Goal: Check status: Check status

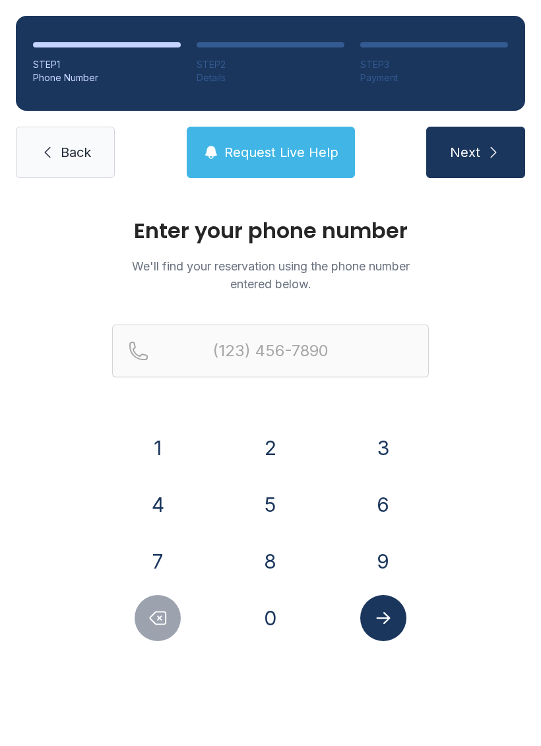
click at [155, 554] on button "7" at bounding box center [158, 561] width 46 height 46
click at [272, 608] on button "0" at bounding box center [270, 618] width 46 height 46
click at [160, 491] on button "4" at bounding box center [158, 504] width 46 height 46
click at [361, 498] on button "6" at bounding box center [383, 504] width 46 height 46
click at [268, 497] on button "5" at bounding box center [270, 504] width 46 height 46
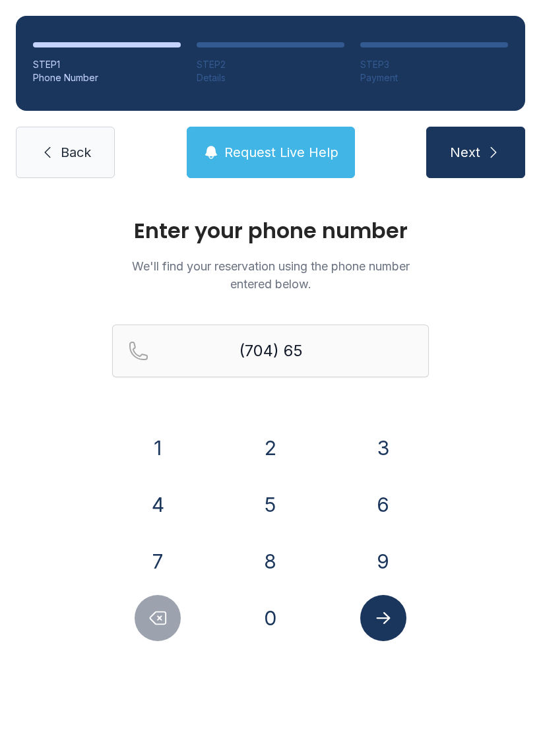
click at [274, 597] on button "0" at bounding box center [270, 618] width 46 height 46
click at [153, 504] on button "4" at bounding box center [158, 504] width 46 height 46
click at [250, 441] on button "2" at bounding box center [270, 448] width 46 height 46
click at [379, 500] on button "6" at bounding box center [383, 504] width 46 height 46
click at [274, 608] on button "0" at bounding box center [270, 618] width 46 height 46
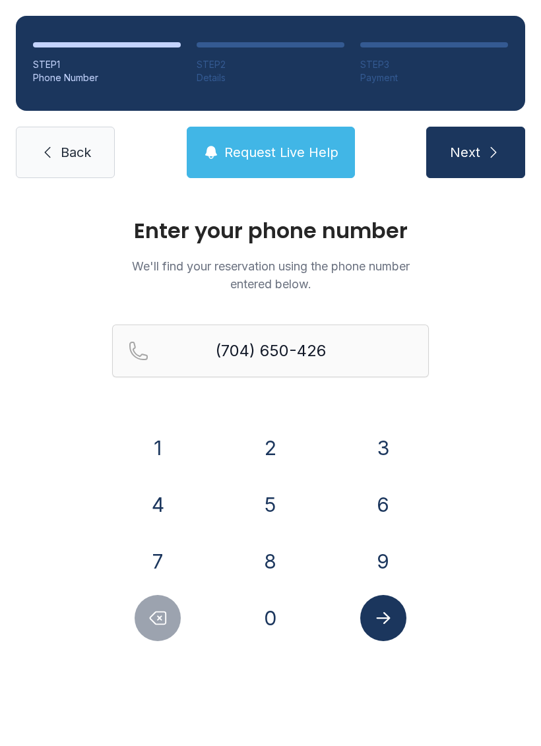
type input "[PHONE_NUMBER]"
click at [388, 605] on button "Submit lookup form" at bounding box center [383, 618] width 46 height 46
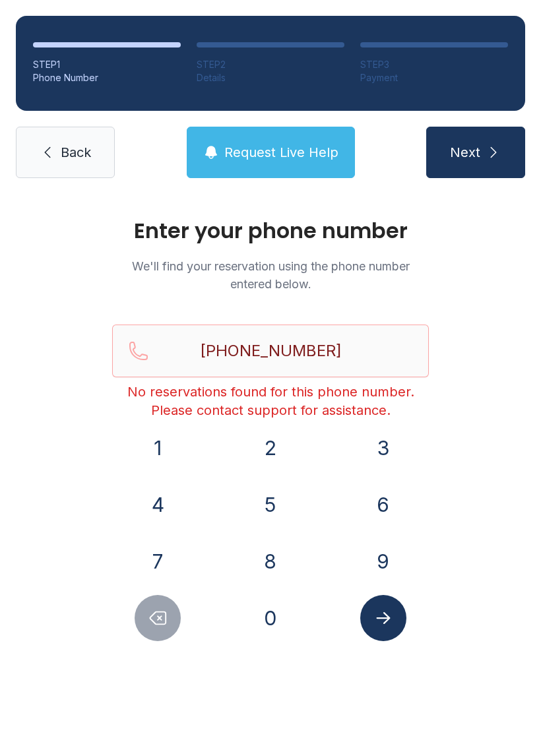
click at [380, 606] on button "Submit lookup form" at bounding box center [383, 618] width 46 height 46
click at [355, 336] on input "[PHONE_NUMBER]" at bounding box center [270, 350] width 316 height 53
click at [486, 147] on icon "submit" at bounding box center [493, 152] width 16 height 16
click at [299, 145] on span "Request Live Help" at bounding box center [281, 152] width 114 height 18
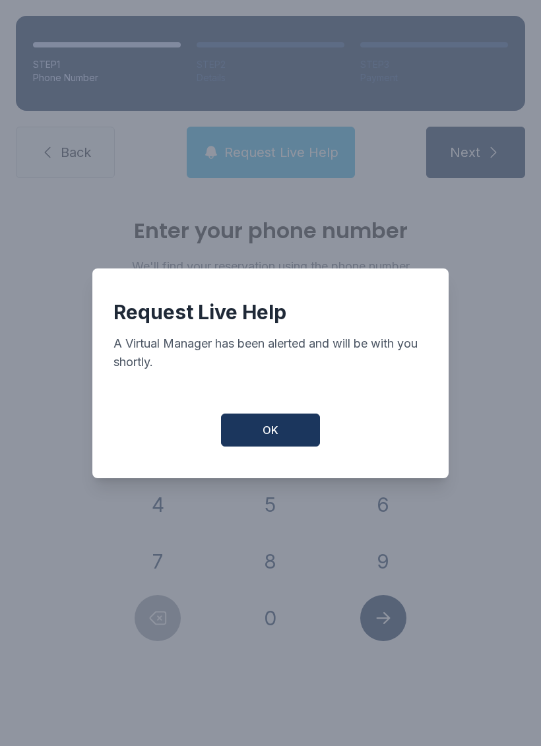
click at [286, 422] on button "OK" at bounding box center [270, 429] width 99 height 33
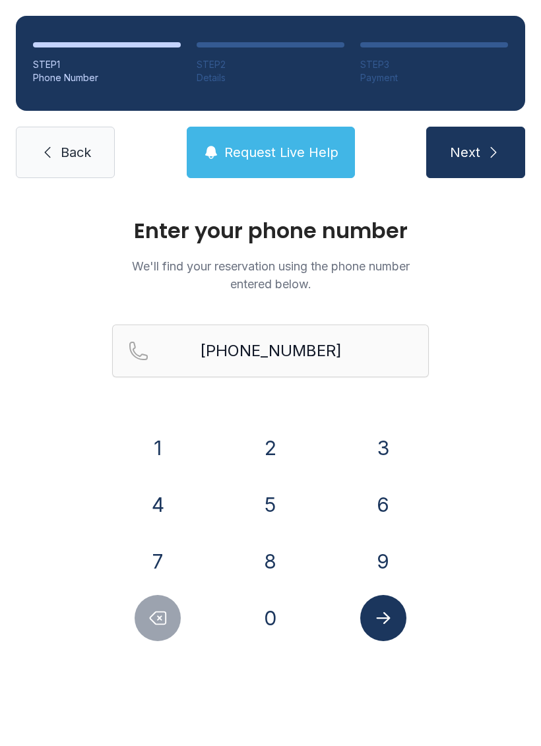
click at [82, 150] on span "Back" at bounding box center [76, 152] width 30 height 18
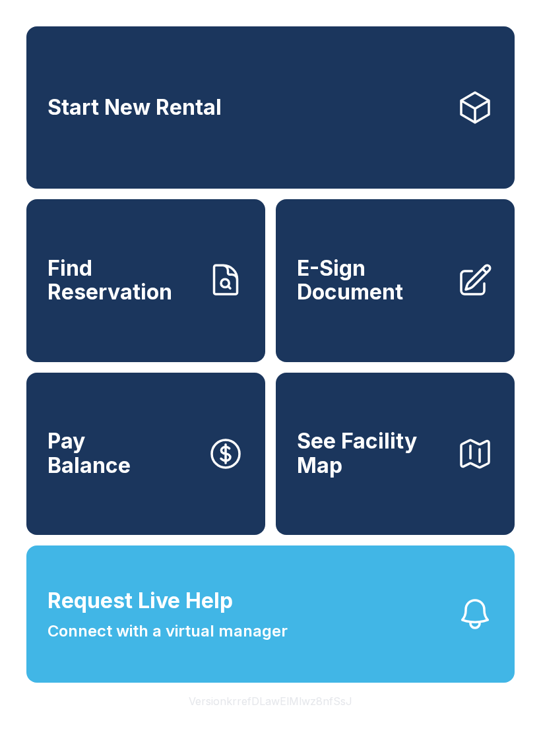
click at [82, 150] on link "Start New Rental" at bounding box center [270, 107] width 488 height 162
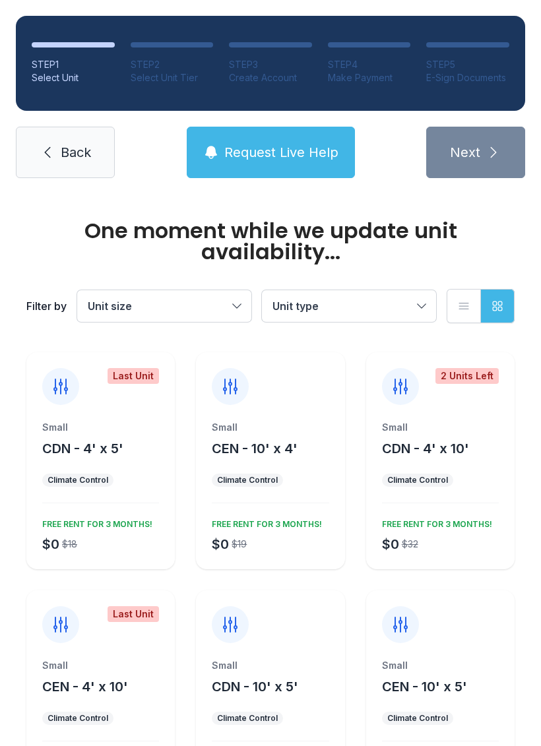
click at [54, 127] on link "Back" at bounding box center [65, 152] width 99 height 51
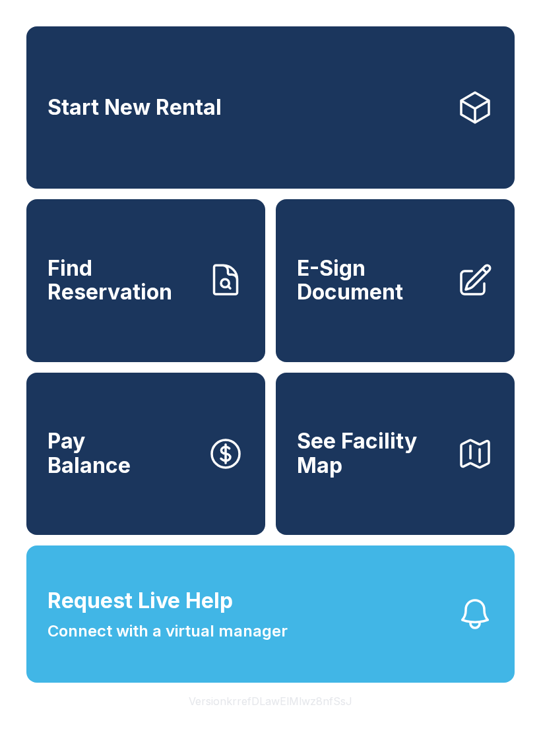
click at [151, 295] on span "Find Reservation" at bounding box center [121, 280] width 149 height 48
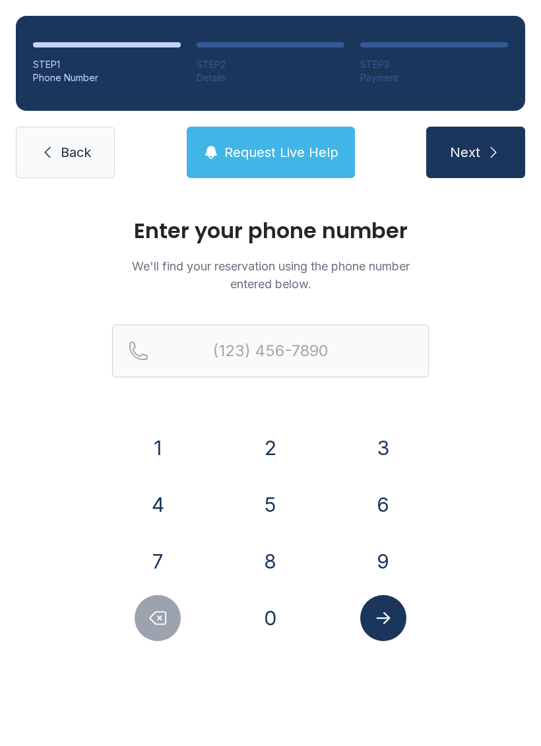
click at [166, 550] on button "7" at bounding box center [158, 561] width 46 height 46
click at [274, 610] on button "0" at bounding box center [270, 618] width 46 height 46
click at [161, 504] on button "4" at bounding box center [158, 504] width 46 height 46
click at [378, 506] on button "6" at bounding box center [383, 504] width 46 height 46
click at [262, 497] on button "5" at bounding box center [270, 504] width 46 height 46
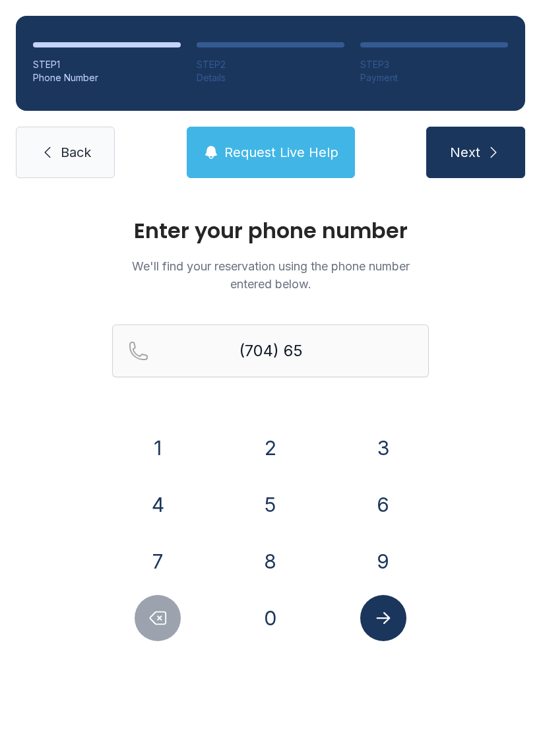
click at [267, 609] on button "0" at bounding box center [270, 618] width 46 height 46
click at [156, 505] on button "4" at bounding box center [158, 504] width 46 height 46
click at [250, 438] on button "2" at bounding box center [270, 448] width 46 height 46
click at [363, 502] on button "6" at bounding box center [383, 504] width 46 height 46
click at [264, 620] on button "0" at bounding box center [270, 618] width 46 height 46
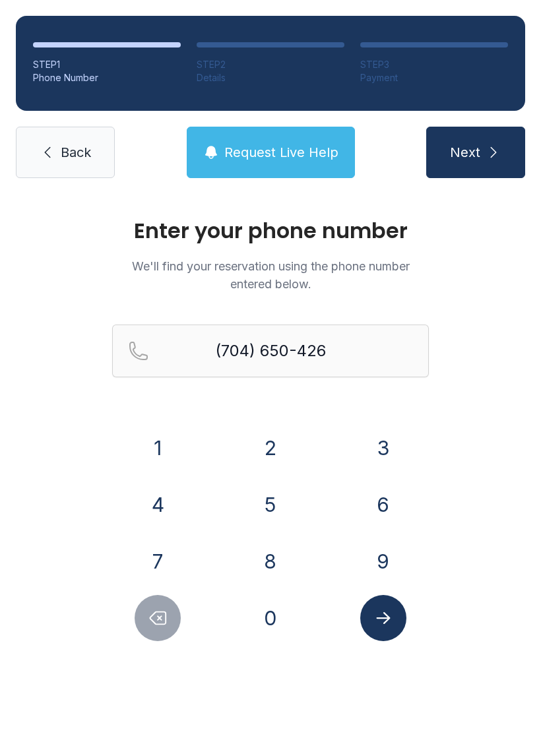
type input "[PHONE_NUMBER]"
click at [387, 605] on button "Submit lookup form" at bounding box center [383, 618] width 46 height 46
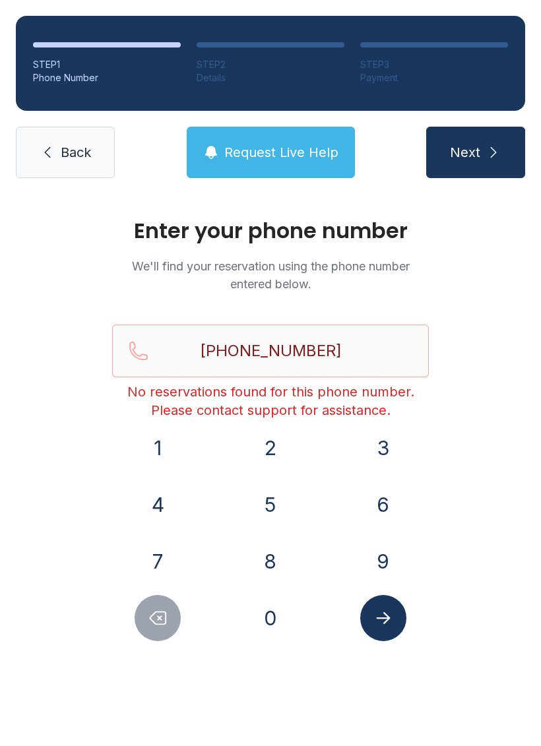
click at [75, 153] on span "Back" at bounding box center [76, 152] width 30 height 18
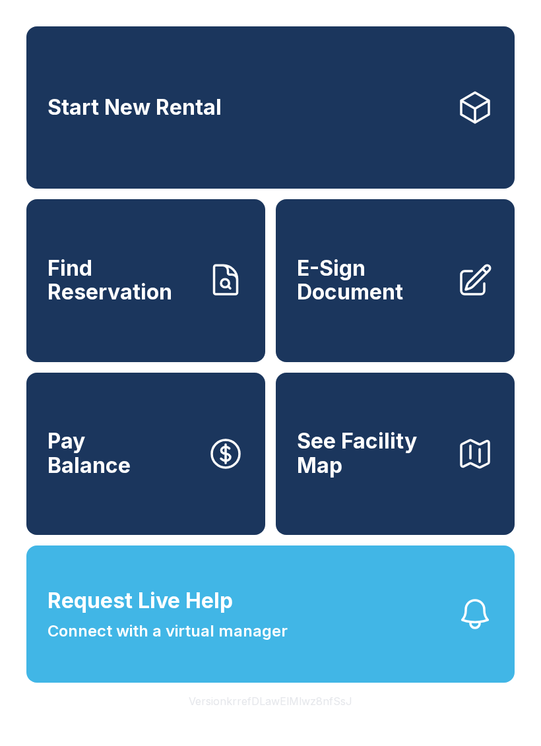
click at [214, 643] on span "Connect with a virtual manager" at bounding box center [167, 631] width 240 height 24
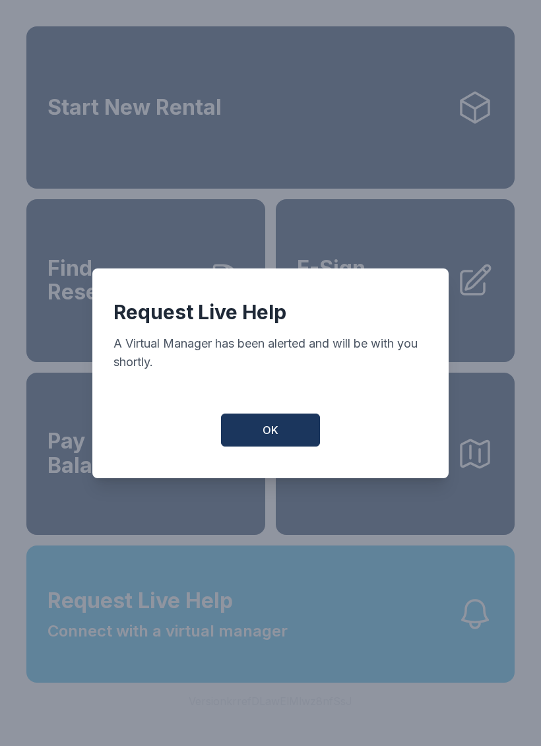
click at [291, 431] on button "OK" at bounding box center [270, 429] width 99 height 33
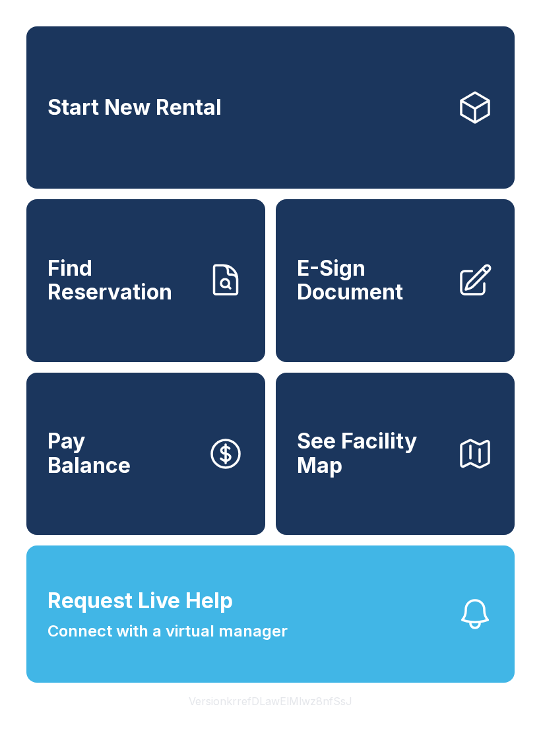
click at [156, 305] on span "Find Reservation" at bounding box center [121, 280] width 149 height 48
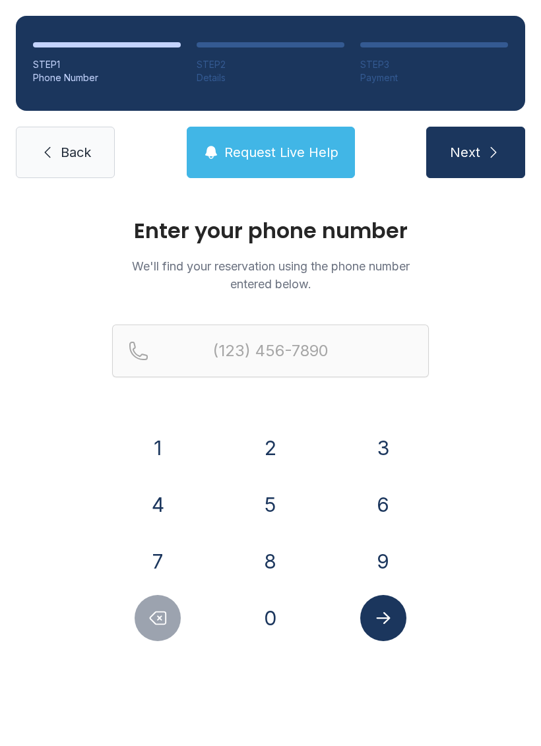
click at [158, 555] on button "7" at bounding box center [158, 561] width 46 height 46
click at [265, 604] on button "0" at bounding box center [270, 618] width 46 height 46
click at [171, 510] on button "4" at bounding box center [158, 504] width 46 height 46
click at [265, 500] on button "5" at bounding box center [270, 504] width 46 height 46
click at [268, 605] on button "0" at bounding box center [270, 618] width 46 height 46
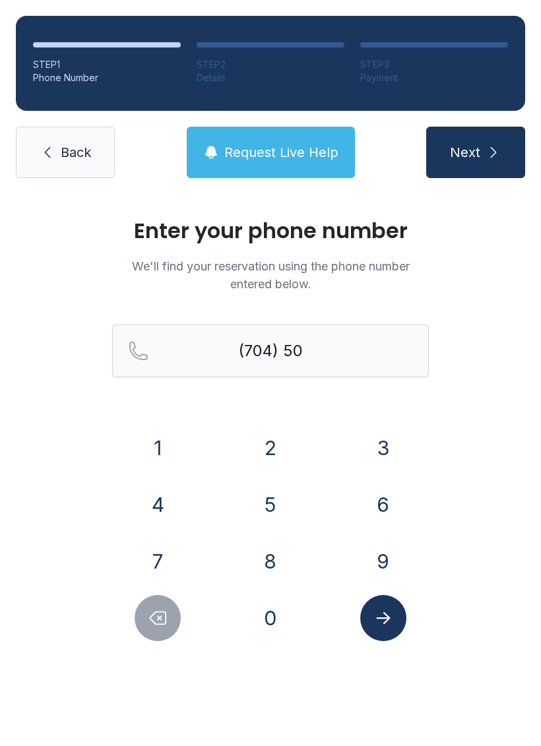
click at [154, 514] on button "4" at bounding box center [158, 504] width 46 height 46
click at [239, 439] on div "2" at bounding box center [271, 448] width 92 height 46
click at [394, 489] on button "6" at bounding box center [383, 504] width 46 height 46
click at [282, 609] on button "0" at bounding box center [270, 618] width 46 height 46
click at [398, 598] on div at bounding box center [383, 618] width 92 height 46
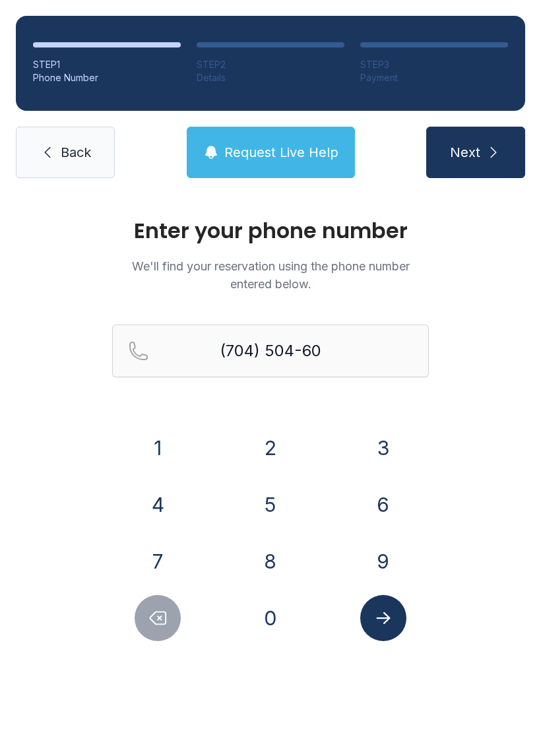
click at [163, 606] on button "Delete number" at bounding box center [158, 618] width 46 height 46
click at [156, 618] on icon "Delete number" at bounding box center [158, 618] width 20 height 20
click at [156, 605] on button "Delete number" at bounding box center [158, 618] width 46 height 46
click at [156, 604] on button "Delete number" at bounding box center [158, 618] width 46 height 46
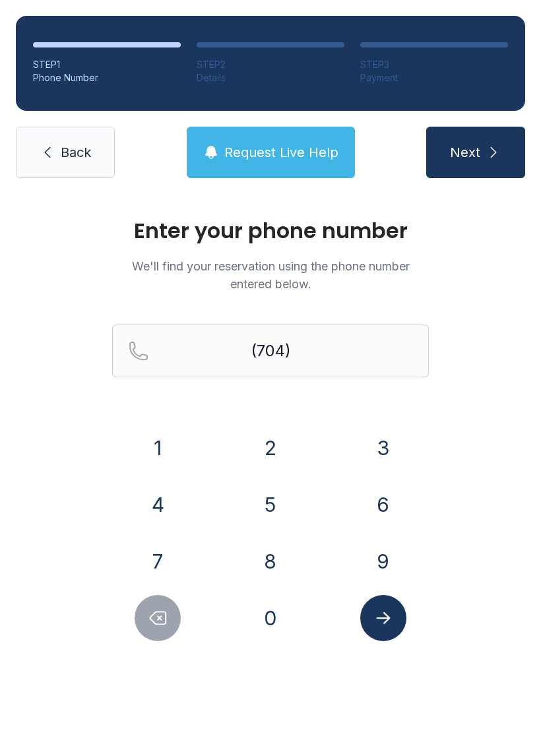
click at [150, 605] on button "Delete number" at bounding box center [158, 618] width 46 height 46
type input "(7"
click at [157, 607] on button "Delete number" at bounding box center [158, 618] width 46 height 46
click at [156, 607] on button "Delete number" at bounding box center [158, 618] width 46 height 46
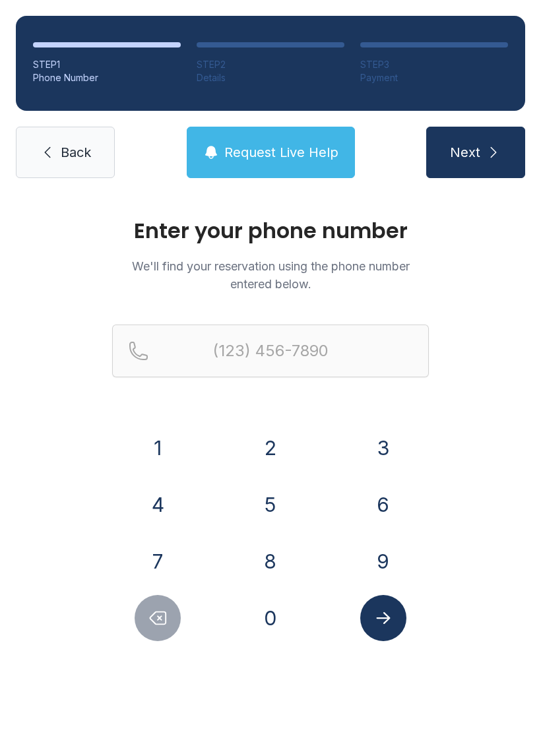
click at [164, 608] on icon "Delete number" at bounding box center [158, 618] width 20 height 20
click at [164, 607] on button "Delete number" at bounding box center [158, 618] width 46 height 46
click at [169, 612] on button "Delete number" at bounding box center [158, 618] width 46 height 46
